Goal: Task Accomplishment & Management: Complete application form

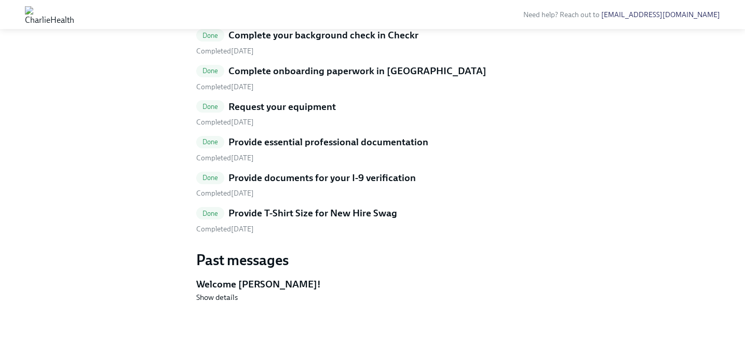
scroll to position [610, 0]
click at [257, 220] on h5 "Provide T-Shirt Size for New Hire Swag" at bounding box center [312, 213] width 169 height 13
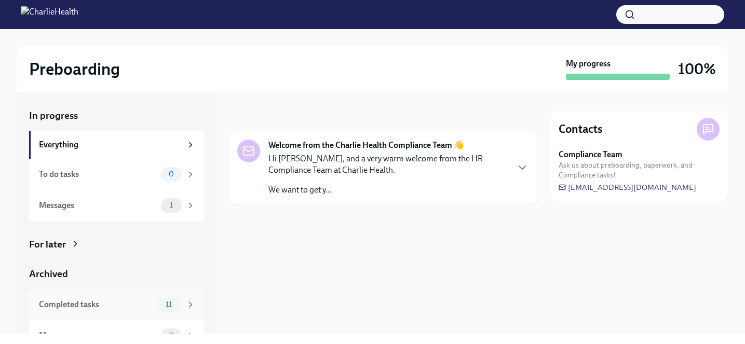
click at [162, 307] on span "11" at bounding box center [168, 304] width 19 height 8
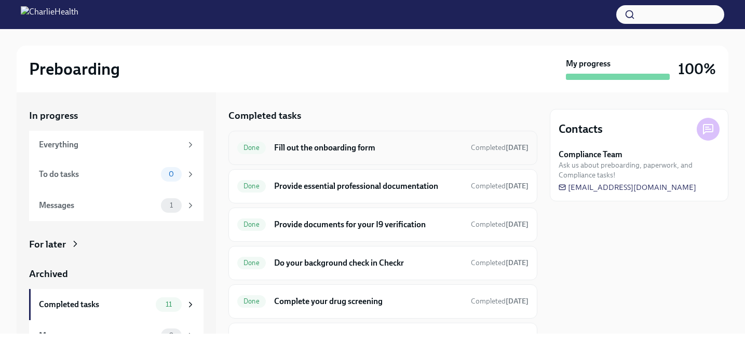
click at [306, 142] on h6 "Fill out the onboarding form" at bounding box center [368, 147] width 188 height 11
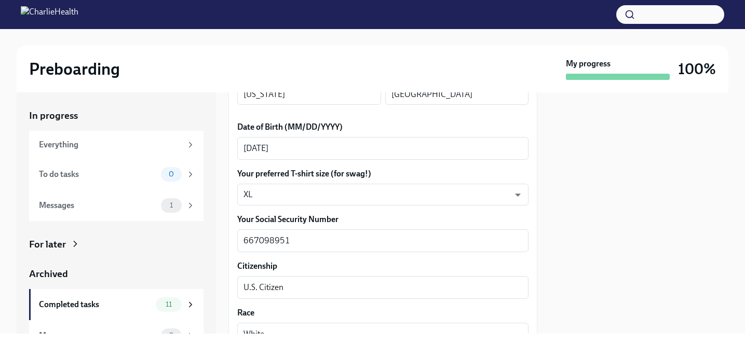
scroll to position [498, 0]
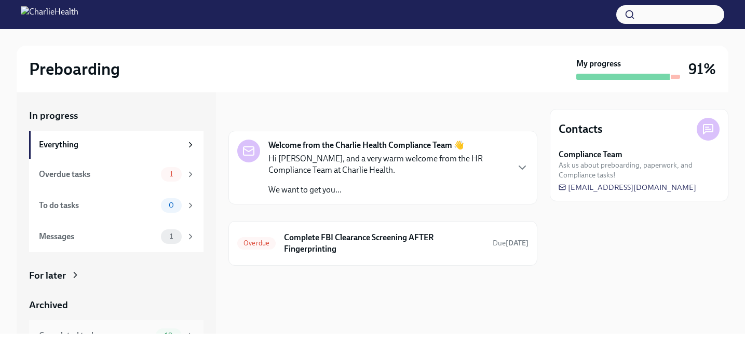
scroll to position [20, 0]
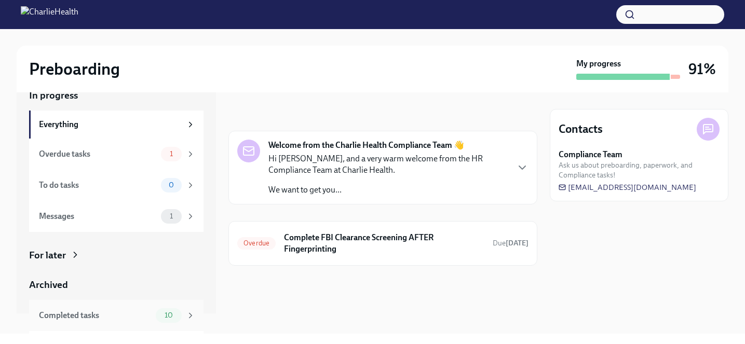
click at [152, 312] on div "Completed tasks 10" at bounding box center [117, 315] width 156 height 15
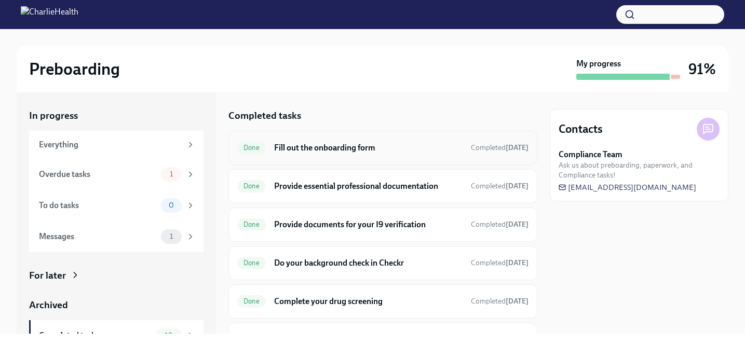
click at [344, 147] on h6 "Fill out the onboarding form" at bounding box center [368, 147] width 188 height 11
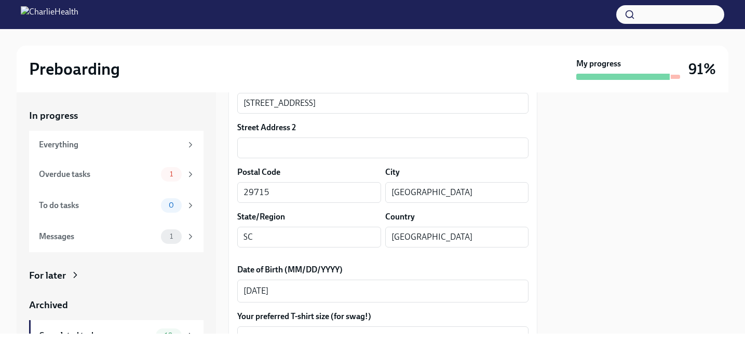
scroll to position [430, 0]
